Goal: Task Accomplishment & Management: Complete application form

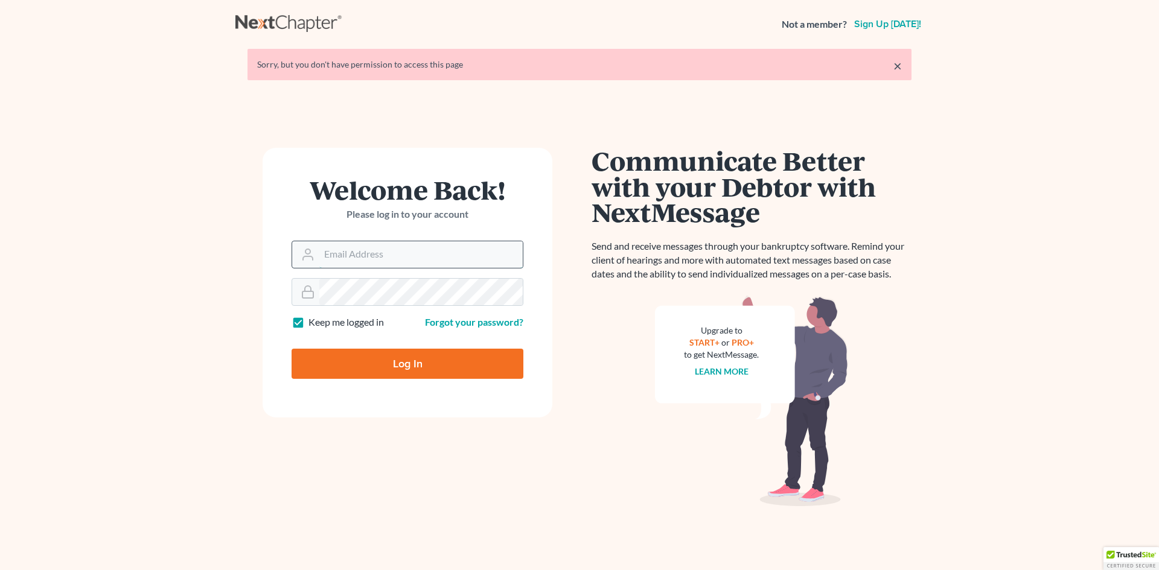
click at [344, 255] on input "Email Address" at bounding box center [420, 254] width 203 height 27
type input "[EMAIL_ADDRESS][DOMAIN_NAME]"
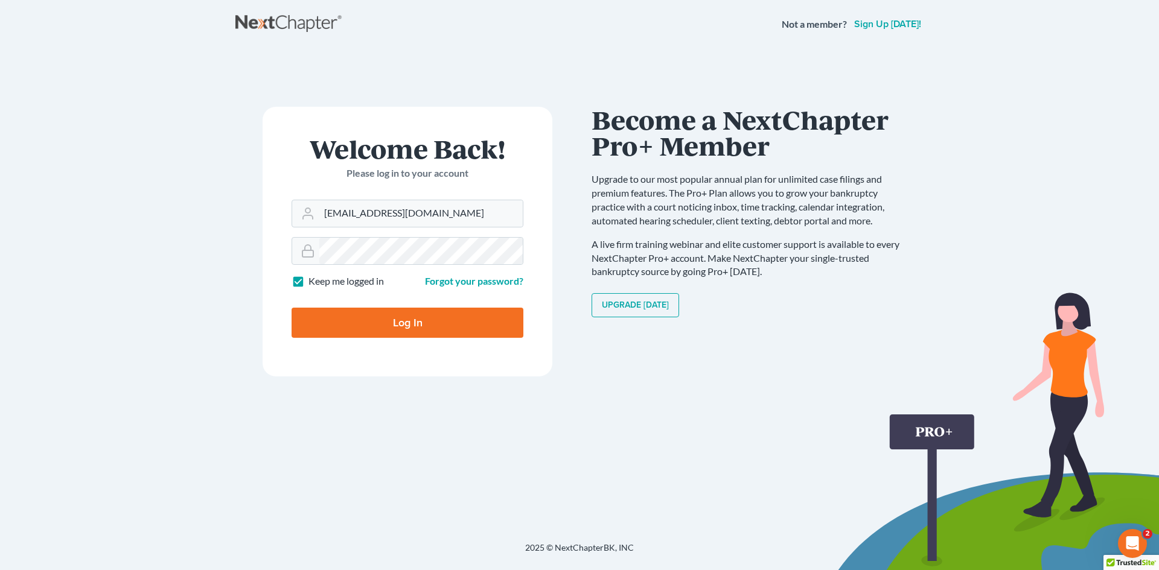
click at [404, 328] on input "Log In" at bounding box center [408, 323] width 232 height 30
type input "Thinking..."
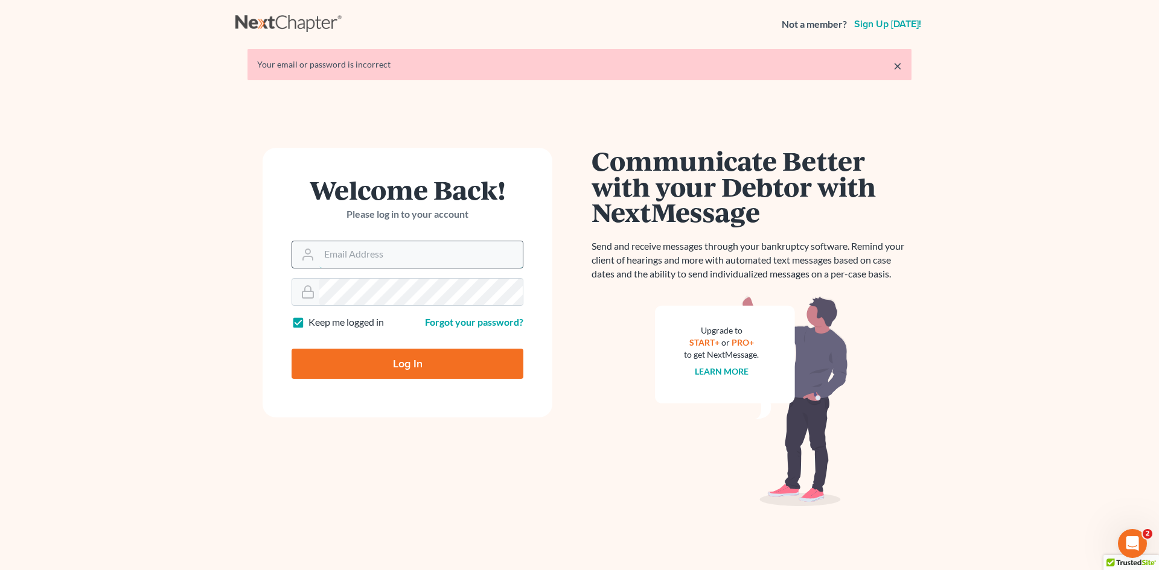
click at [378, 252] on input "Email Address" at bounding box center [420, 254] width 203 height 27
type input "[PERSON_NAME][EMAIL_ADDRESS][DOMAIN_NAME]"
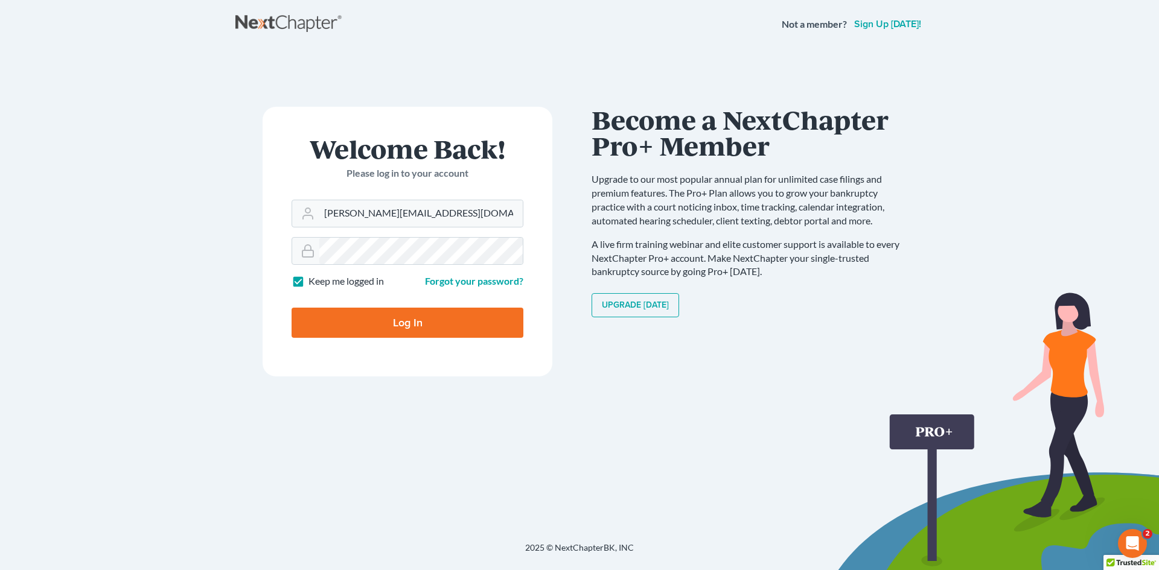
click at [398, 321] on input "Log In" at bounding box center [408, 323] width 232 height 30
type input "Thinking..."
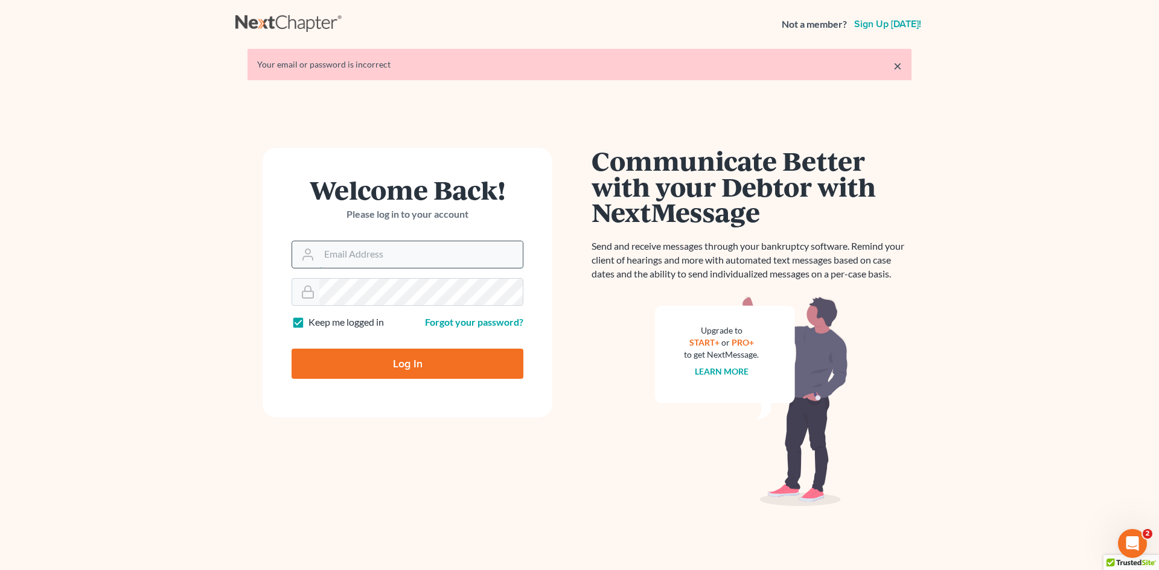
click at [438, 248] on input "Email Address" at bounding box center [420, 254] width 203 height 27
type input "shamira@haiglerlegal.com"
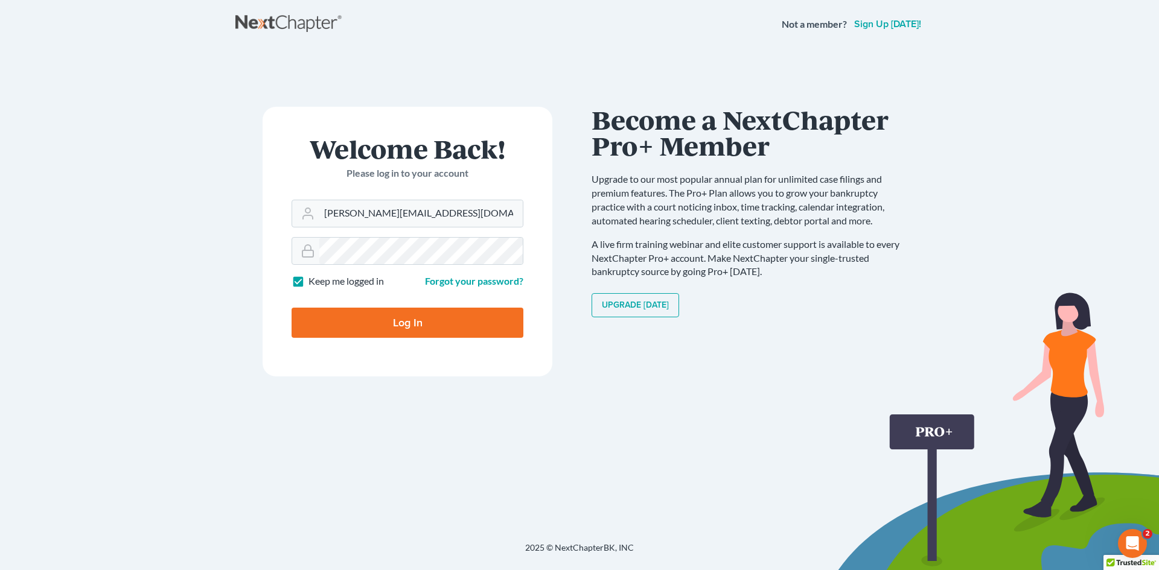
click at [368, 327] on input "Log In" at bounding box center [408, 323] width 232 height 30
type input "Thinking..."
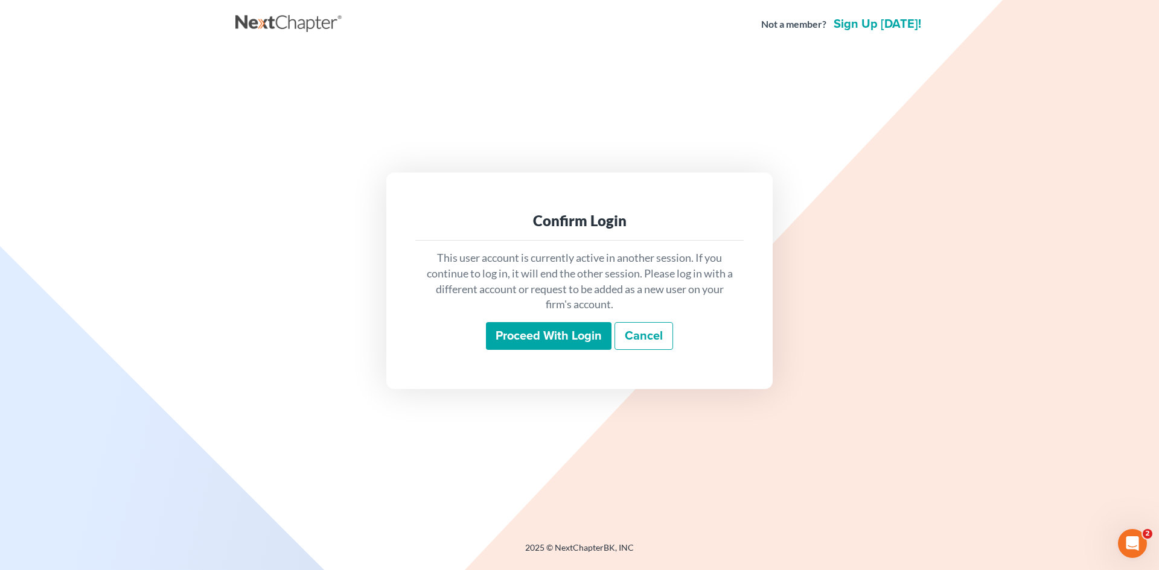
click at [523, 343] on input "Proceed with login" at bounding box center [549, 336] width 126 height 28
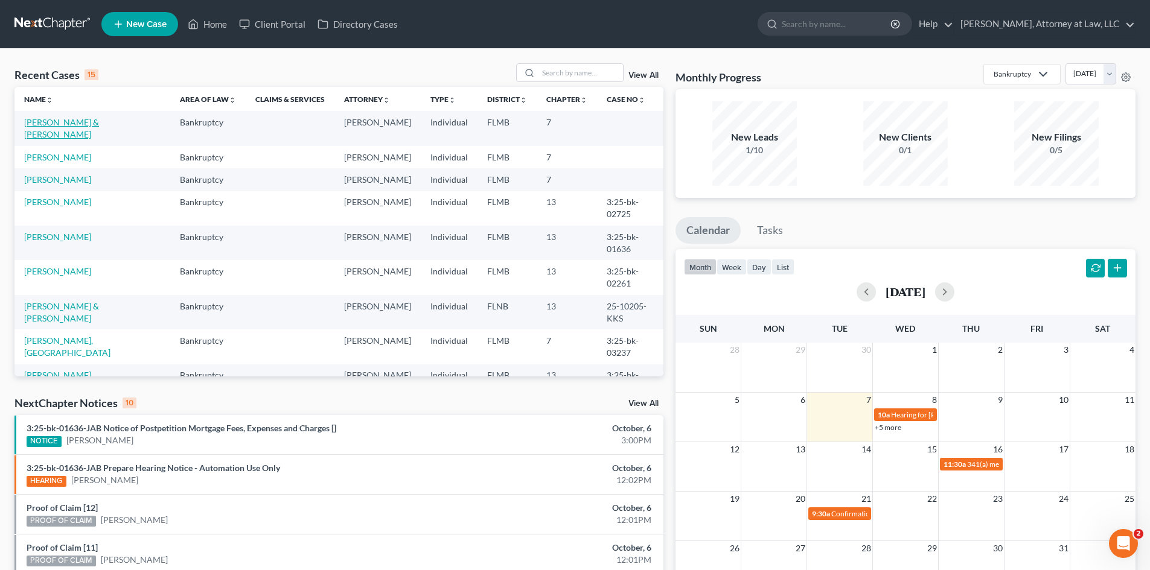
click at [84, 124] on link "[PERSON_NAME] & [PERSON_NAME]" at bounding box center [61, 128] width 75 height 22
select select "10"
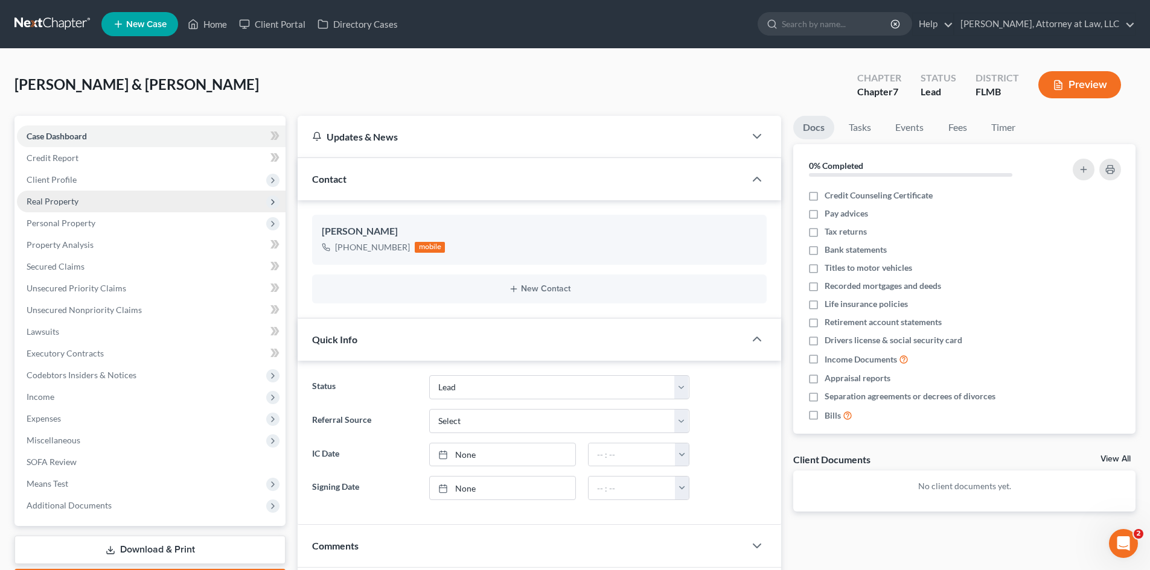
click at [76, 204] on span "Real Property" at bounding box center [53, 201] width 52 height 10
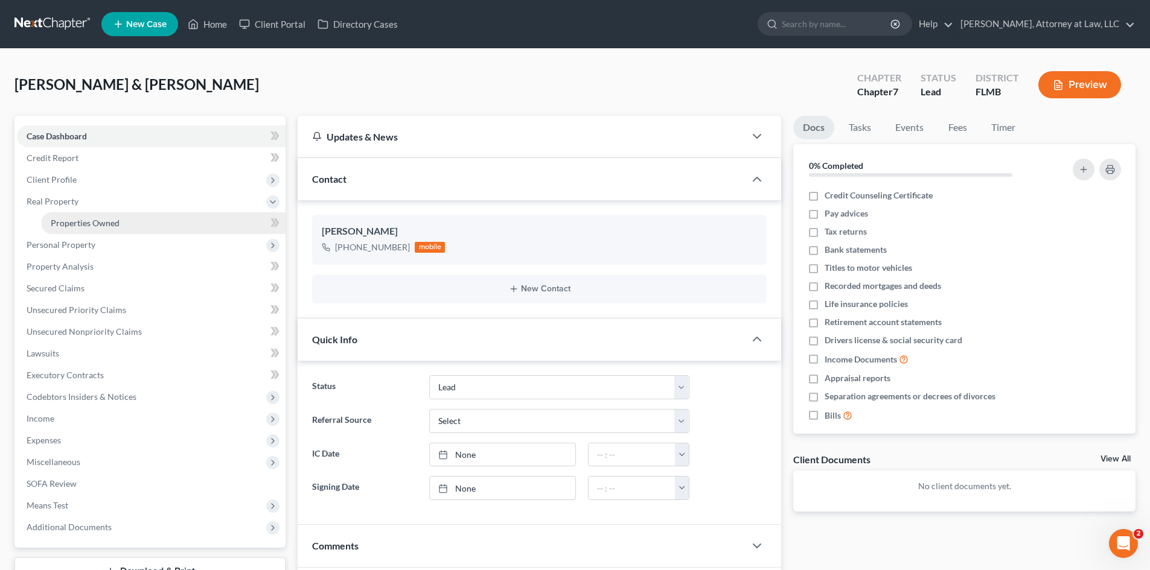
click at [88, 225] on span "Properties Owned" at bounding box center [85, 223] width 69 height 10
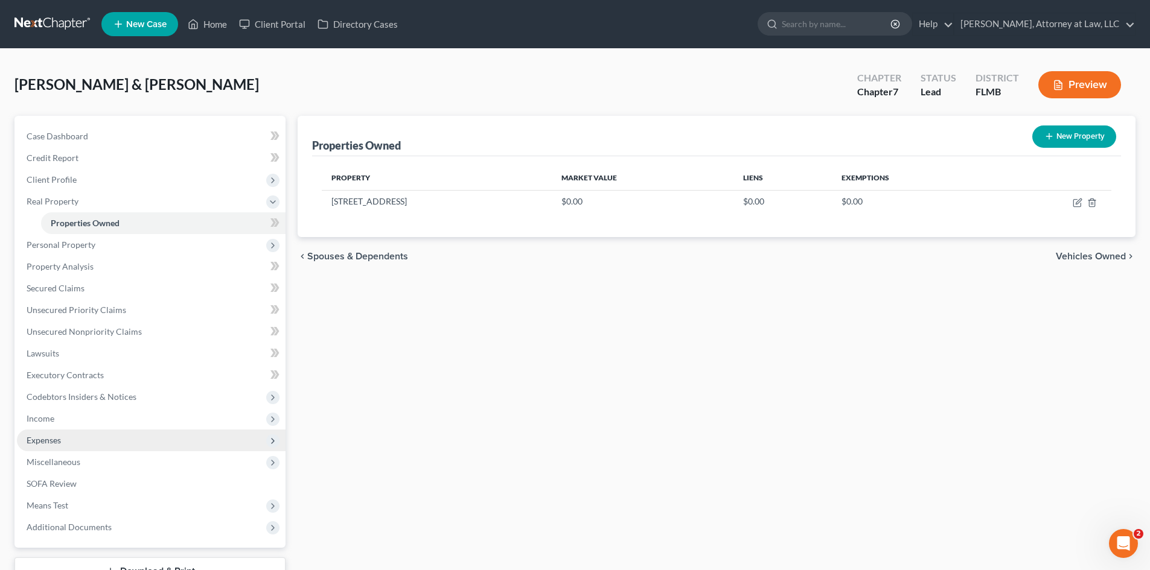
click at [56, 436] on span "Expenses" at bounding box center [44, 440] width 34 height 10
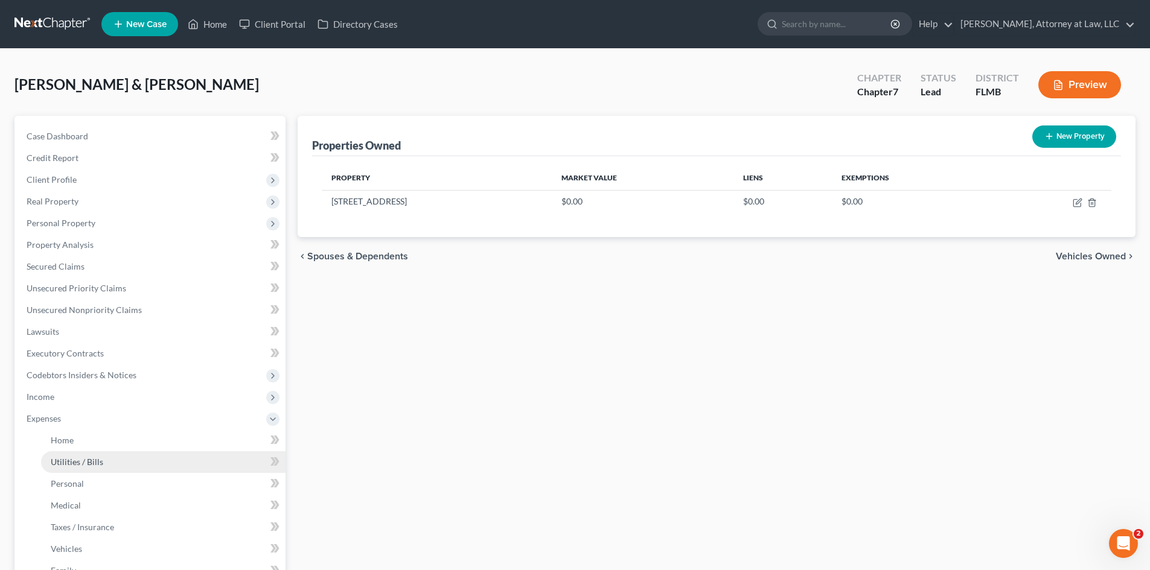
click at [86, 462] on span "Utilities / Bills" at bounding box center [77, 462] width 53 height 10
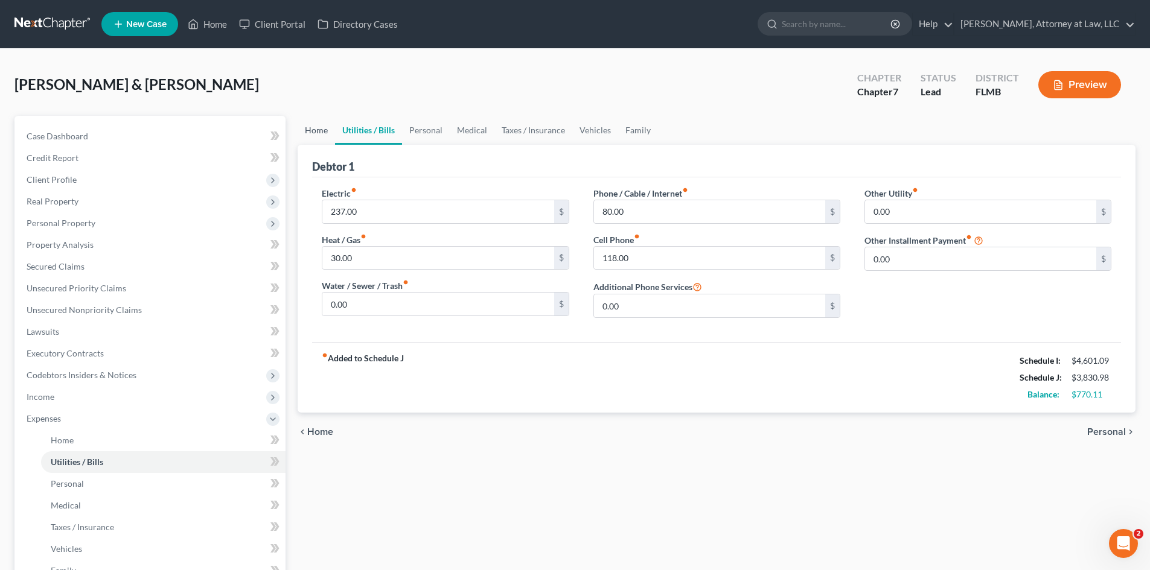
click at [313, 132] on link "Home" at bounding box center [316, 130] width 37 height 29
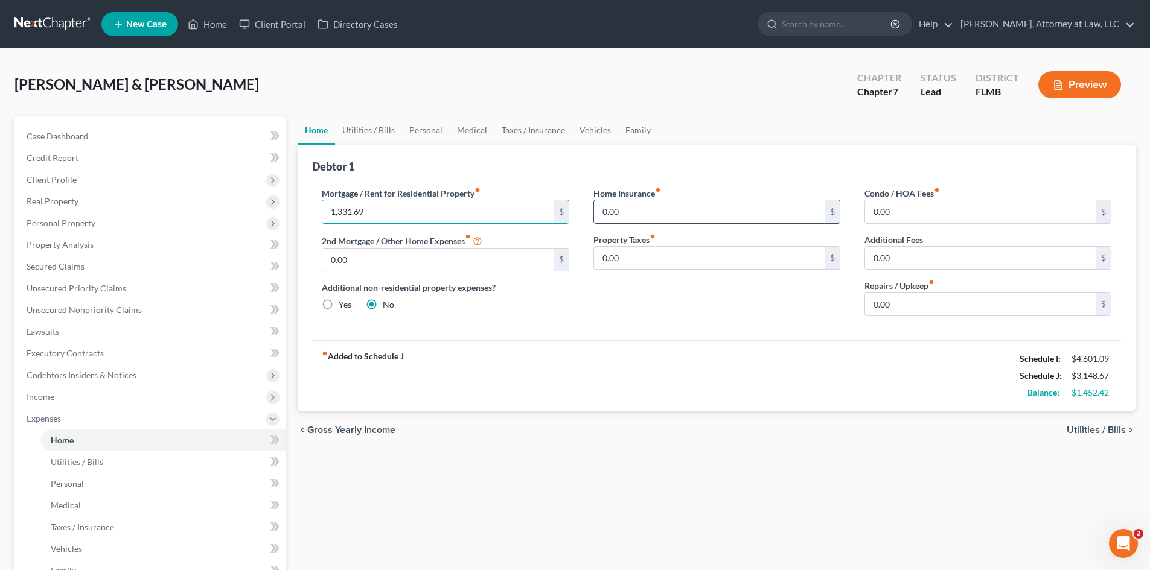
type input "1,331.69"
click at [645, 216] on input "0.00" at bounding box center [709, 211] width 231 height 23
type input "341.65"
click at [728, 244] on div "Property Taxes fiber_manual_record 0.00 $" at bounding box center [716, 252] width 247 height 37
click at [722, 260] on input "0.00" at bounding box center [709, 258] width 231 height 23
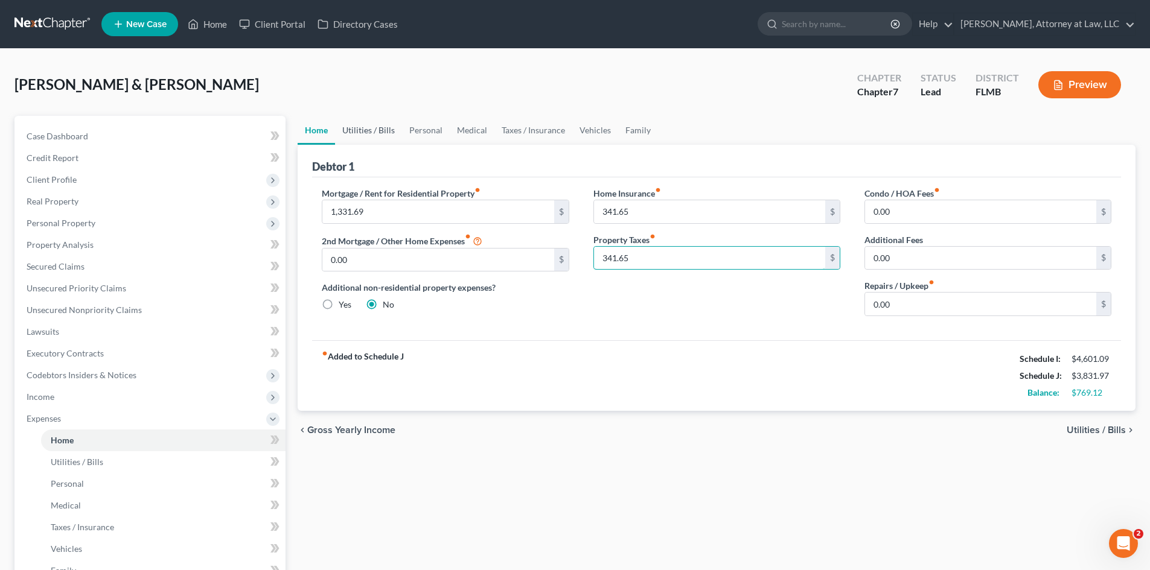
type input "341.65"
click at [381, 131] on link "Utilities / Bills" at bounding box center [368, 130] width 67 height 29
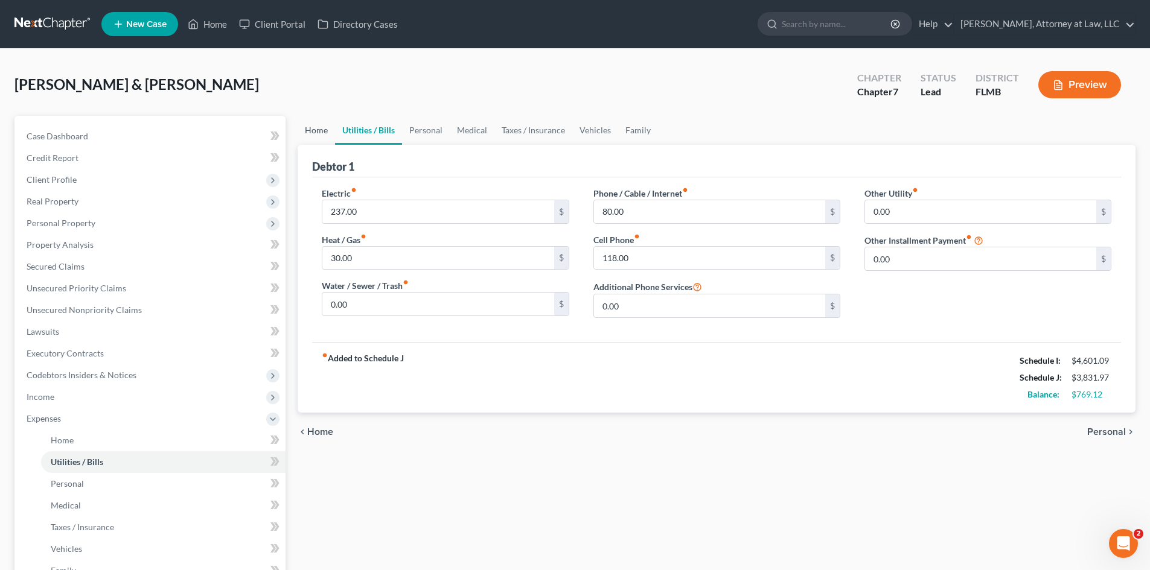
click at [324, 132] on link "Home" at bounding box center [316, 130] width 37 height 29
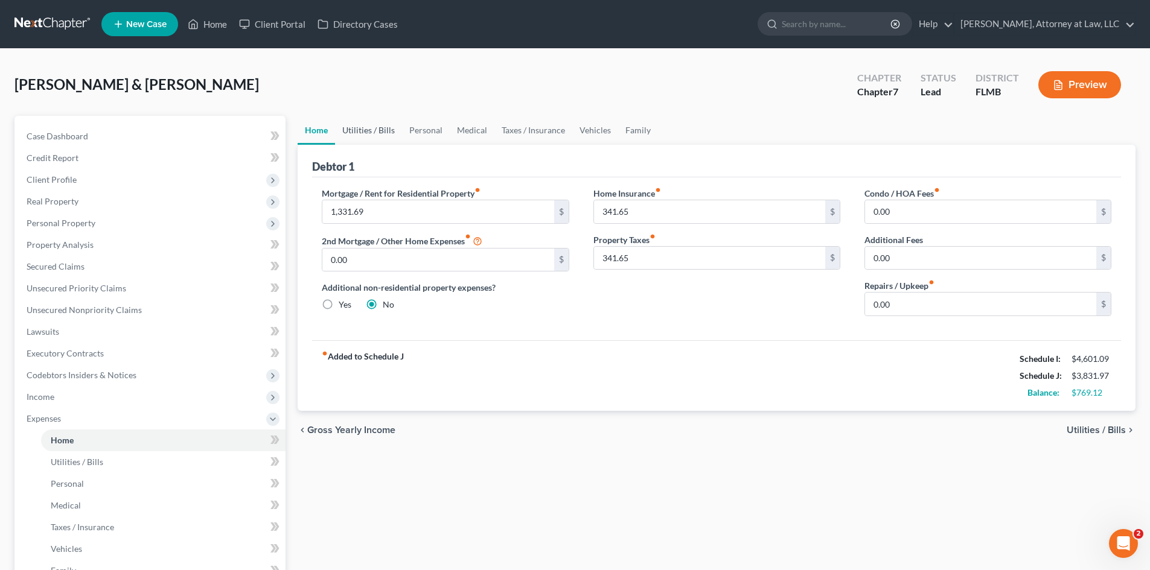
click at [371, 138] on link "Utilities / Bills" at bounding box center [368, 130] width 67 height 29
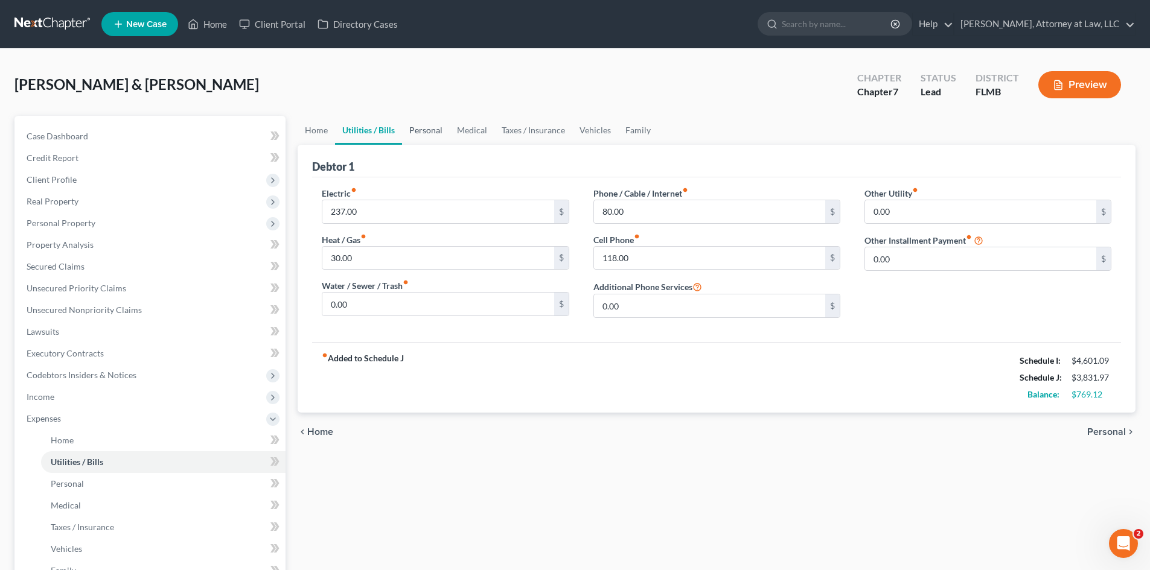
click at [416, 127] on link "Personal" at bounding box center [426, 130] width 48 height 29
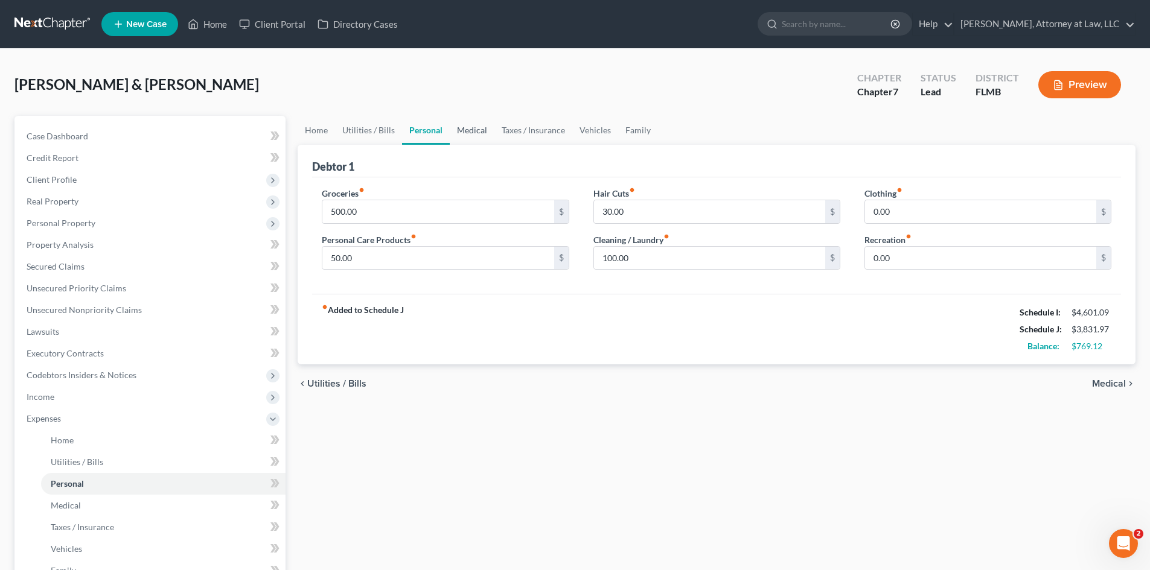
click at [465, 126] on link "Medical" at bounding box center [472, 130] width 45 height 29
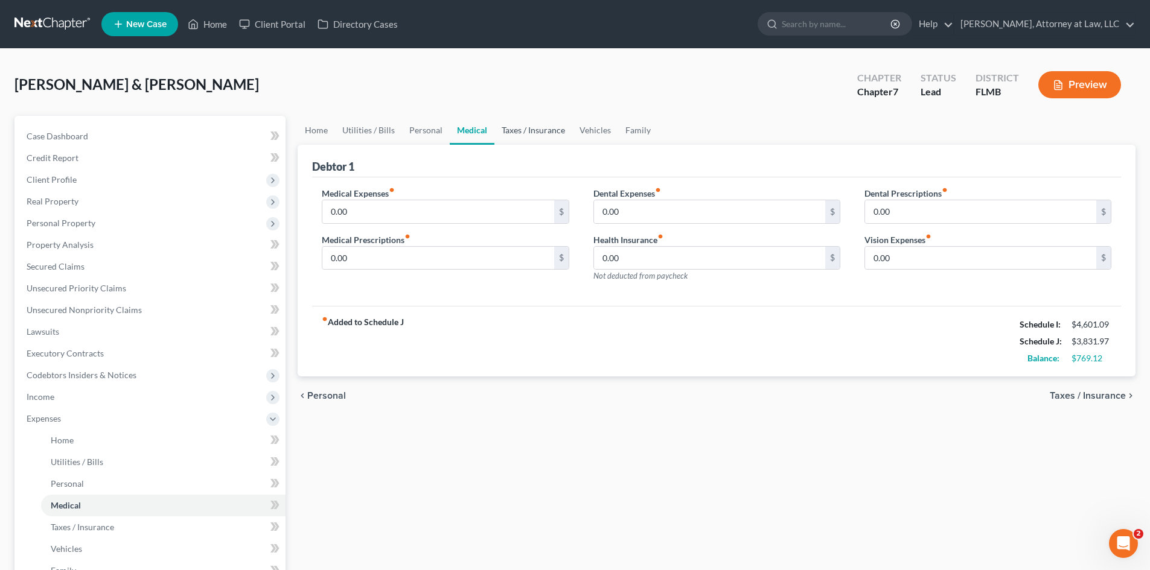
click at [529, 126] on link "Taxes / Insurance" at bounding box center [533, 130] width 78 height 29
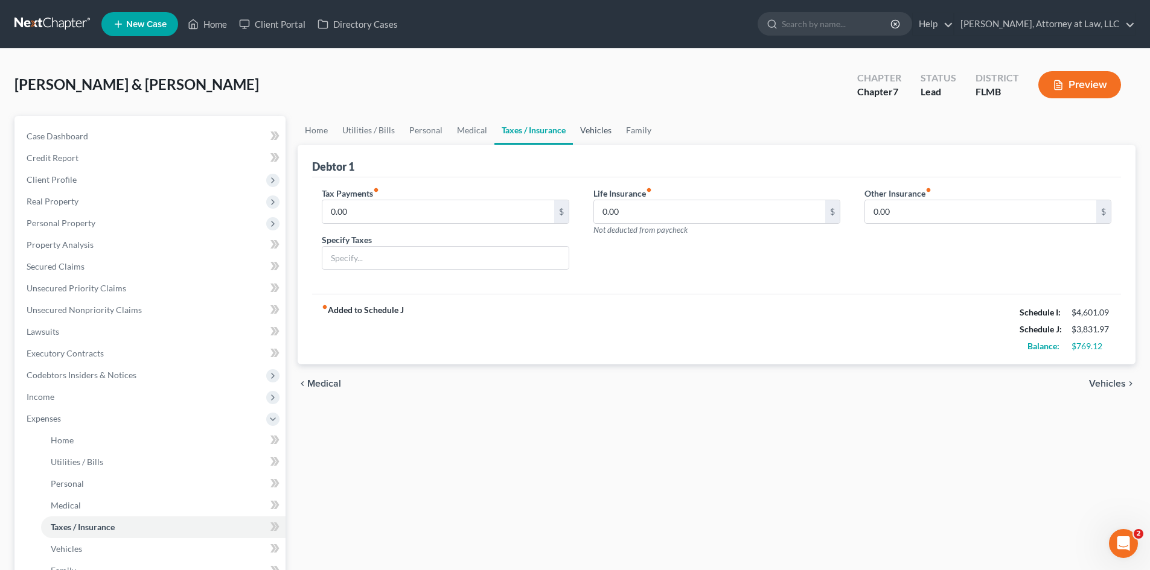
click at [588, 130] on link "Vehicles" at bounding box center [596, 130] width 46 height 29
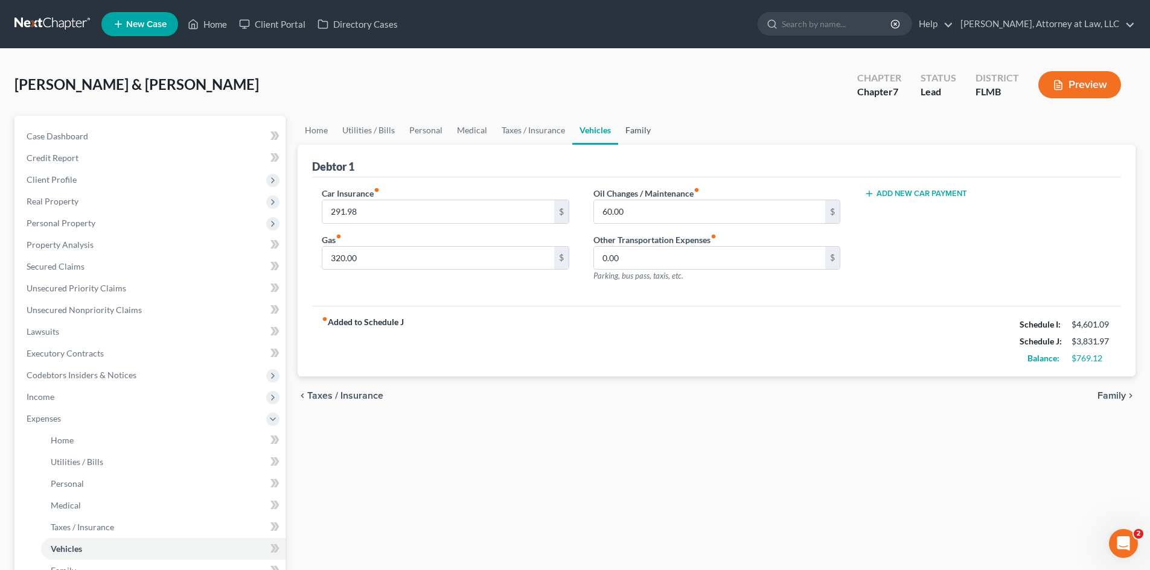
click at [645, 129] on link "Family" at bounding box center [638, 130] width 40 height 29
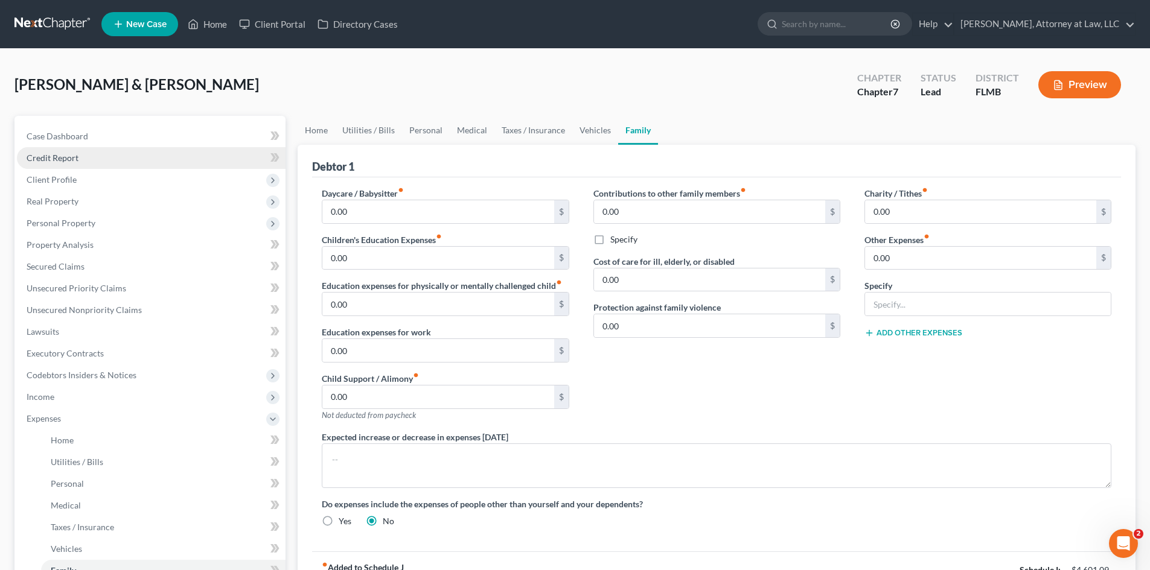
click at [49, 159] on span "Credit Report" at bounding box center [53, 158] width 52 height 10
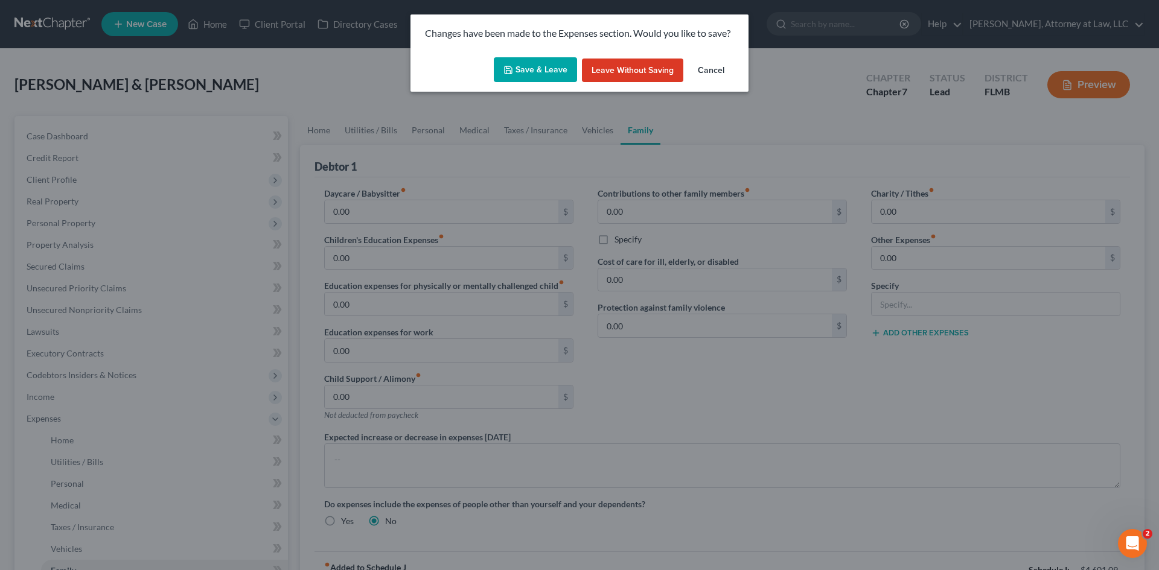
click at [527, 66] on button "Save & Leave" at bounding box center [535, 69] width 83 height 25
